Goal: Transaction & Acquisition: Purchase product/service

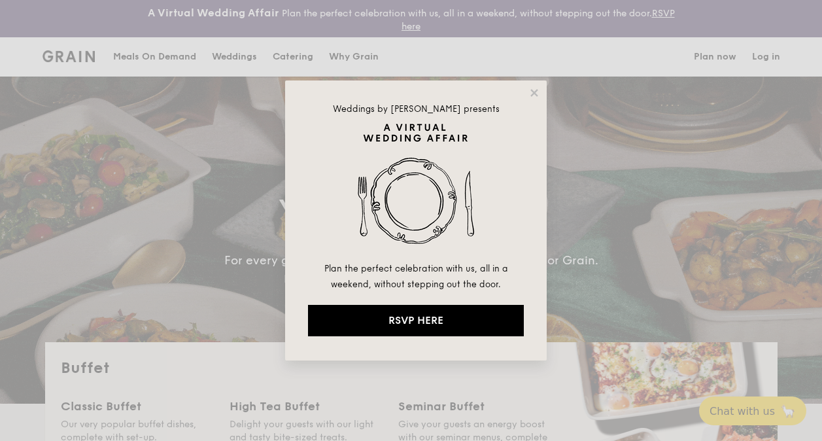
select select
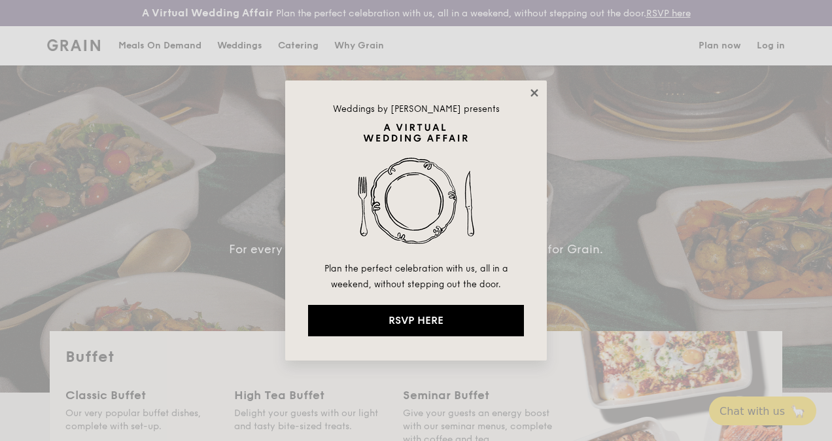
click at [535, 90] on icon at bounding box center [533, 92] width 7 height 7
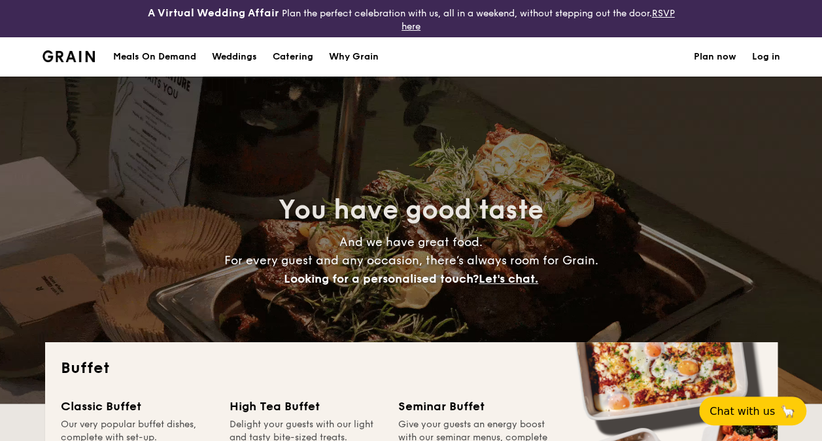
click at [156, 56] on div "Meals On Demand" at bounding box center [154, 56] width 83 height 39
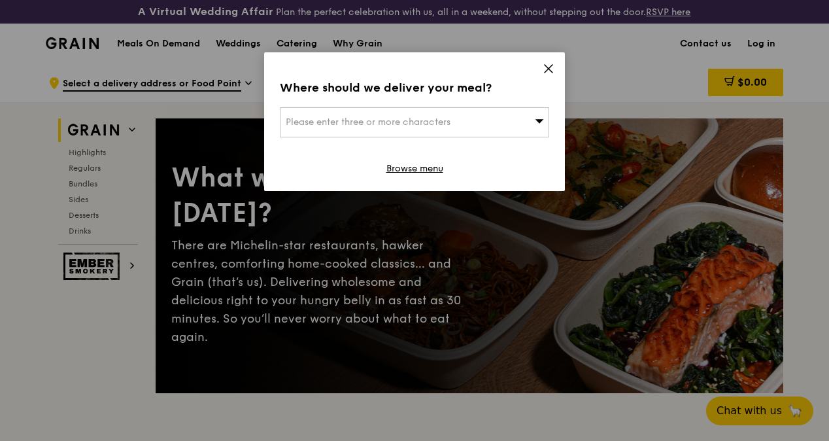
click at [548, 70] on icon at bounding box center [549, 69] width 12 height 12
